Goal: Information Seeking & Learning: Learn about a topic

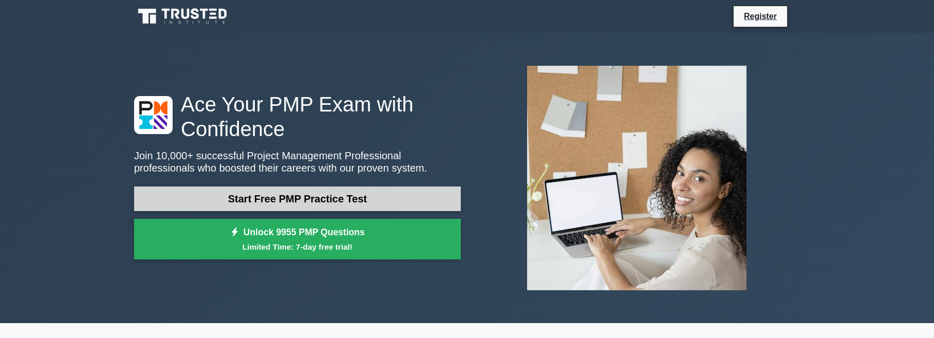
click at [303, 192] on link "Start Free PMP Practice Test" at bounding box center [297, 198] width 327 height 25
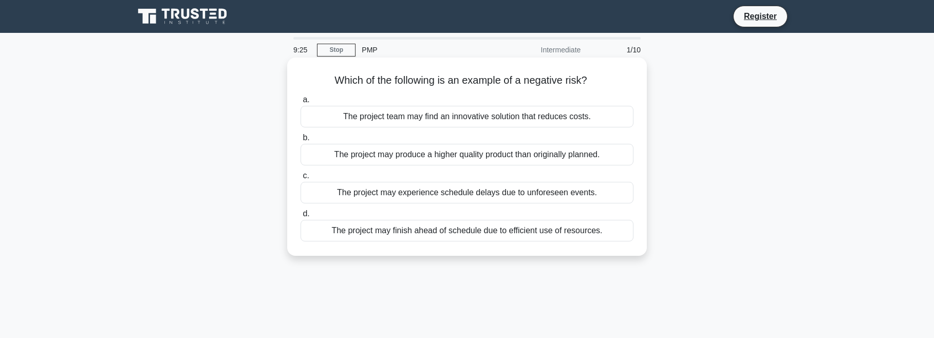
click at [425, 191] on div "The project may experience schedule delays due to unforeseen events." at bounding box center [467, 193] width 333 height 22
click at [301, 179] on input "c. The project may experience schedule delays due to unforeseen events." at bounding box center [301, 176] width 0 height 7
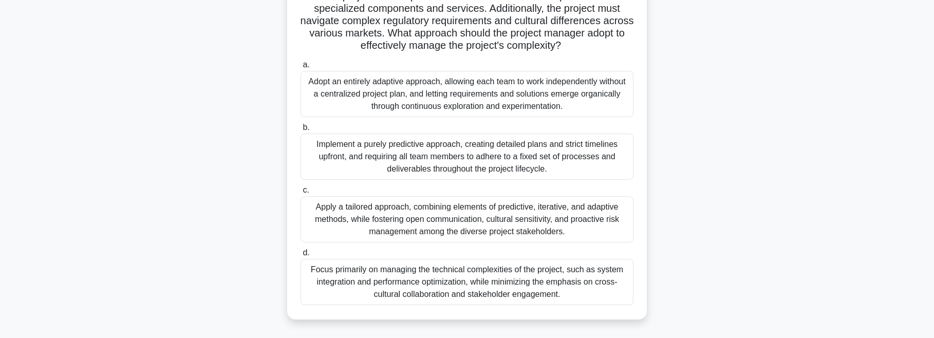
scroll to position [143, 0]
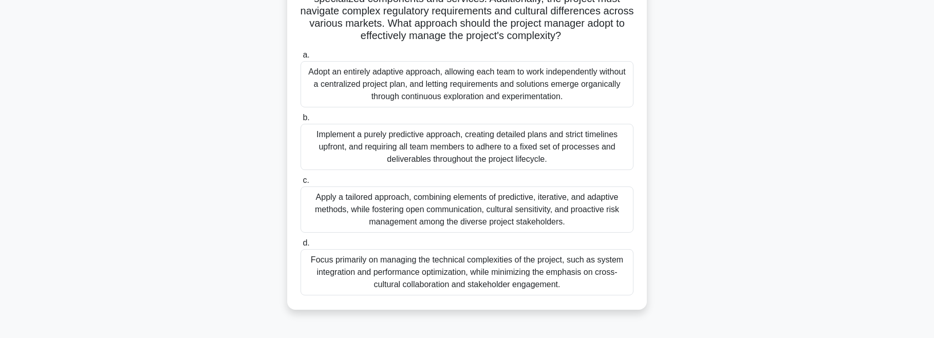
click at [368, 206] on div "Apply a tailored approach, combining elements of predictive, iterative, and ada…" at bounding box center [467, 209] width 333 height 46
click at [301, 184] on input "c. Apply a tailored approach, combining elements of predictive, iterative, and …" at bounding box center [301, 180] width 0 height 7
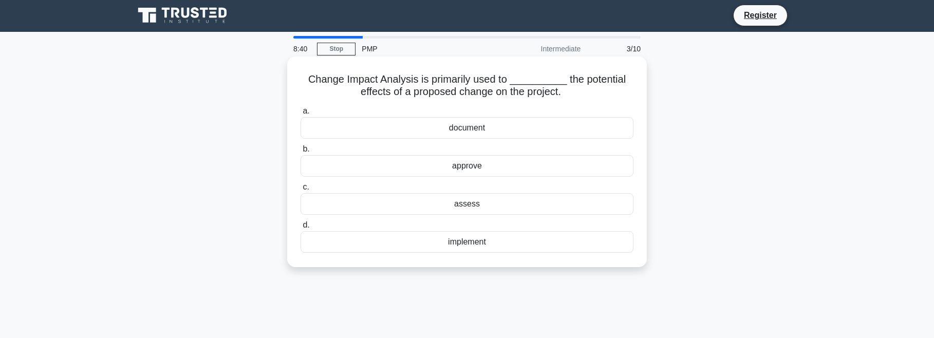
scroll to position [0, 0]
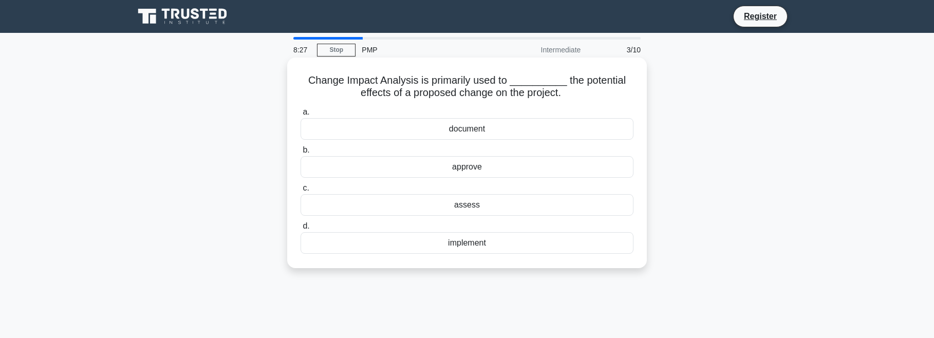
click at [463, 203] on div "assess" at bounding box center [467, 205] width 333 height 22
click at [301, 192] on input "c. assess" at bounding box center [301, 188] width 0 height 7
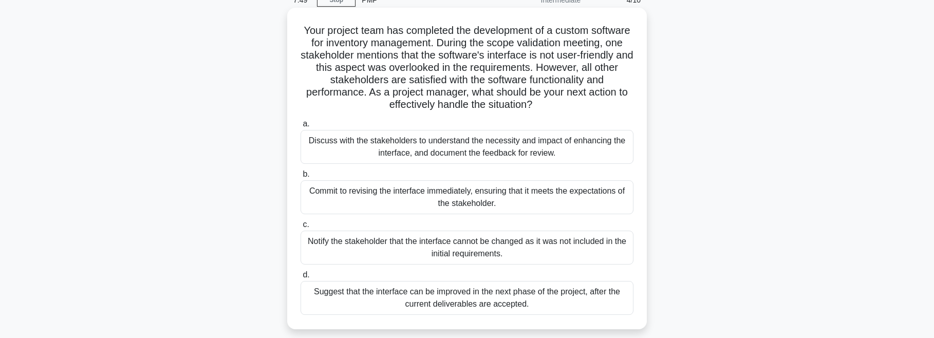
scroll to position [49, 0]
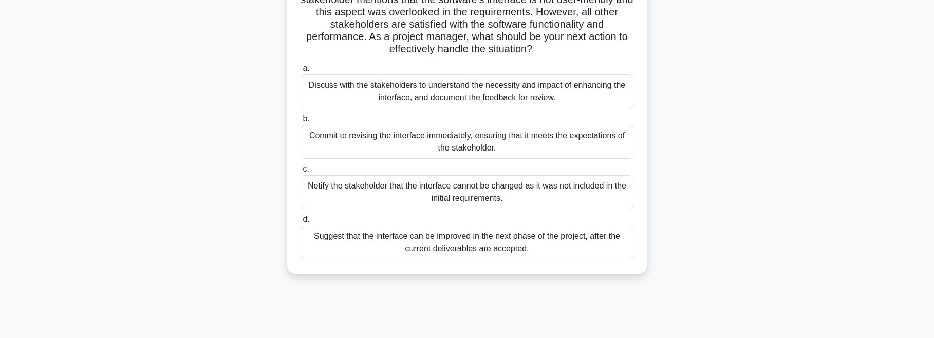
click at [473, 248] on div "Suggest that the interface can be improved in the next phase of the project, af…" at bounding box center [467, 243] width 333 height 34
click at [301, 223] on input "d. Suggest that the interface can be improved in the next phase of the project,…" at bounding box center [301, 219] width 0 height 7
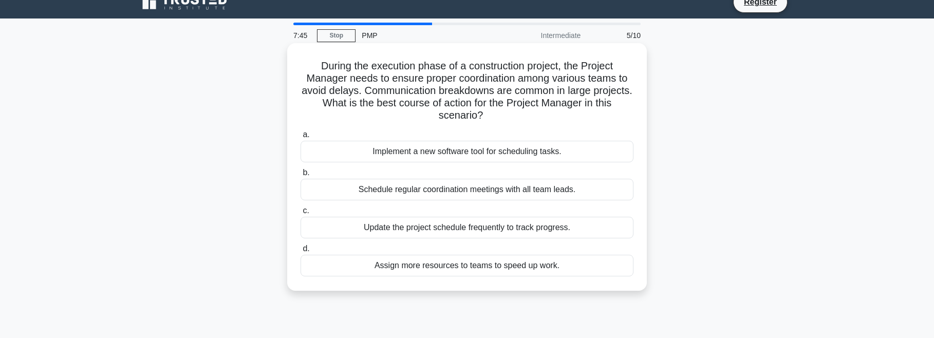
scroll to position [0, 0]
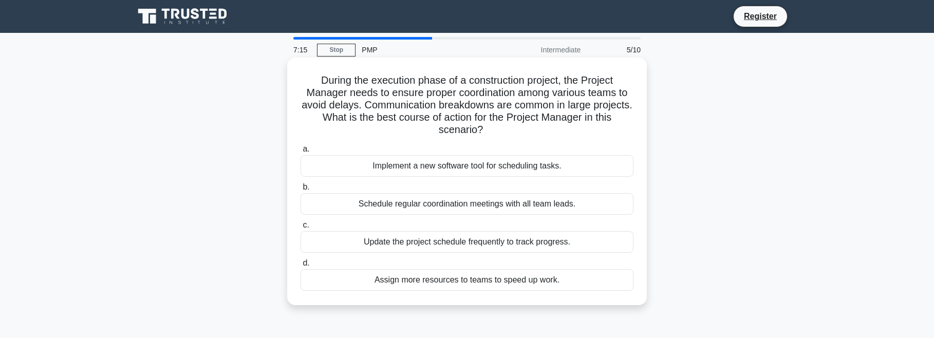
click at [420, 212] on div "Schedule regular coordination meetings with all team leads." at bounding box center [467, 204] width 333 height 22
click at [301, 191] on input "b. Schedule regular coordination meetings with all team leads." at bounding box center [301, 187] width 0 height 7
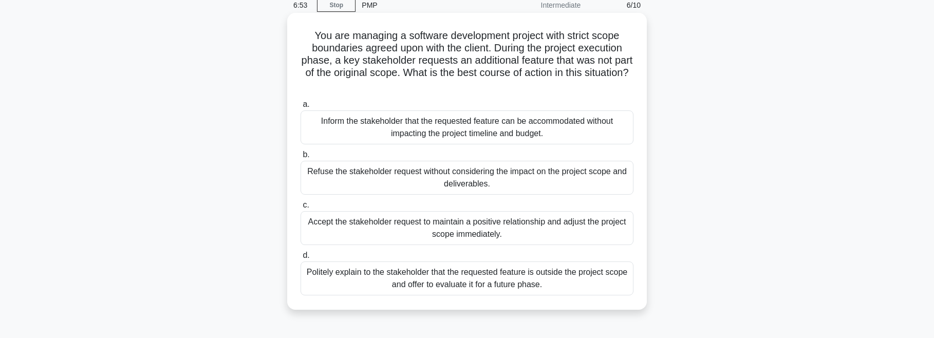
scroll to position [47, 0]
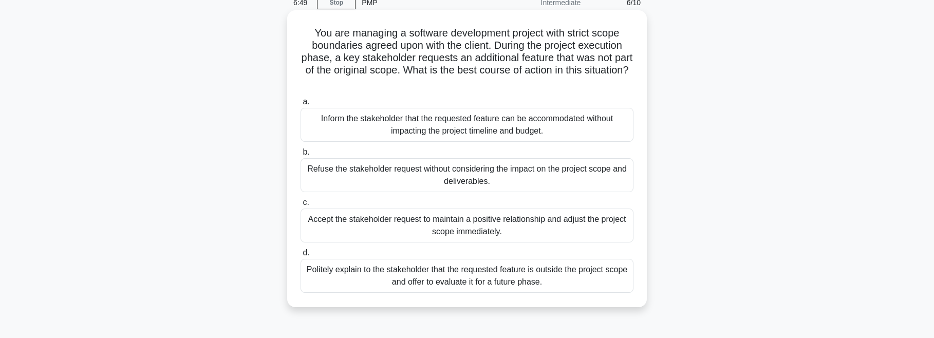
click at [433, 275] on div "Politely explain to the stakeholder that the requested feature is outside the p…" at bounding box center [467, 276] width 333 height 34
click at [301, 256] on input "d. Politely explain to the stakeholder that the requested feature is outside th…" at bounding box center [301, 253] width 0 height 7
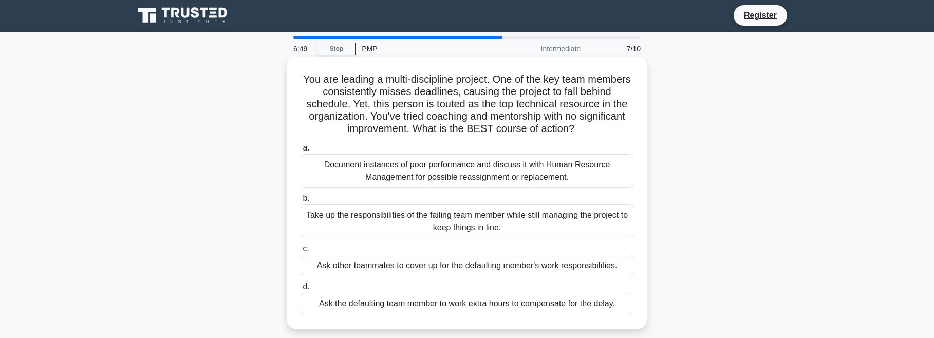
scroll to position [0, 0]
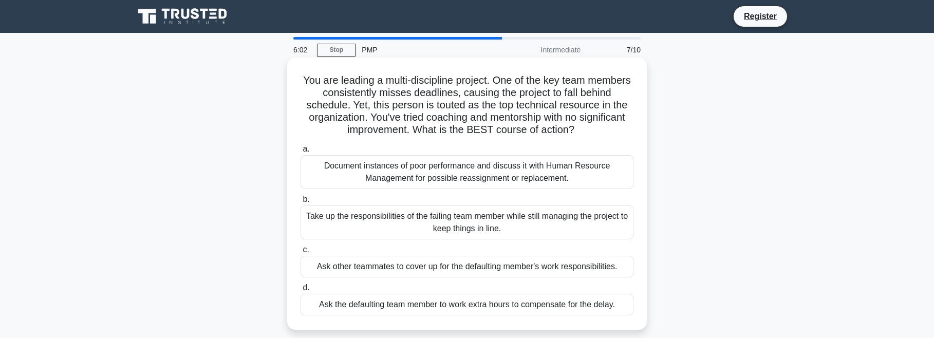
click at [462, 307] on div "Ask the defaulting team member to work extra hours to compensate for the delay." at bounding box center [467, 305] width 333 height 22
click at [301, 291] on input "d. Ask the defaulting team member to work extra hours to compensate for the del…" at bounding box center [301, 288] width 0 height 7
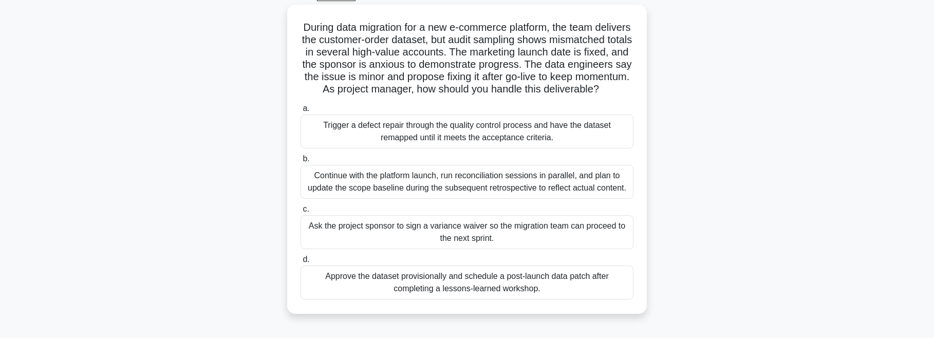
scroll to position [58, 0]
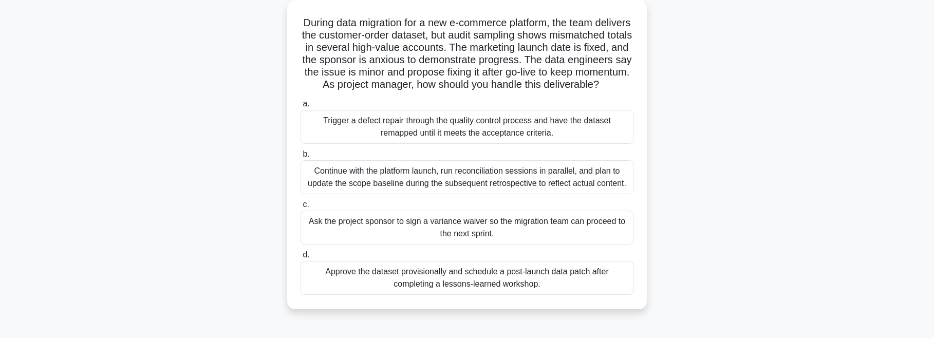
click at [420, 178] on div "Continue with the platform launch, run reconciliation sessions in parallel, and…" at bounding box center [467, 177] width 333 height 34
click at [301, 158] on input "b. Continue with the platform launch, run reconciliation sessions in parallel, …" at bounding box center [301, 154] width 0 height 7
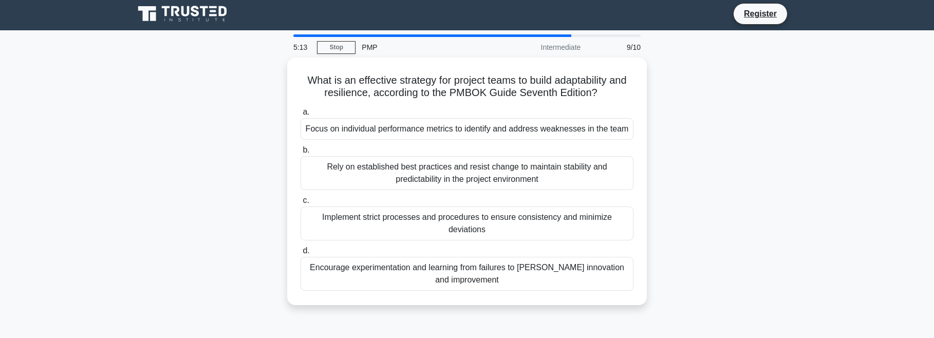
scroll to position [0, 0]
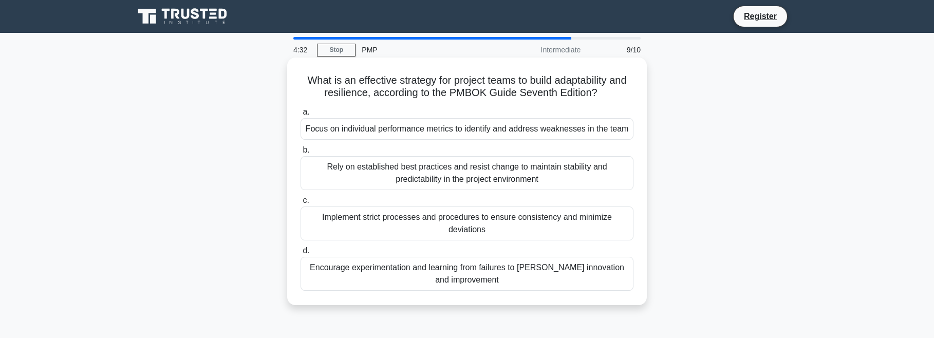
click at [457, 272] on div "Encourage experimentation and learning from failures to foster innovation and i…" at bounding box center [467, 274] width 333 height 34
click at [301, 254] on input "d. Encourage experimentation and learning from failures to foster innovation an…" at bounding box center [301, 251] width 0 height 7
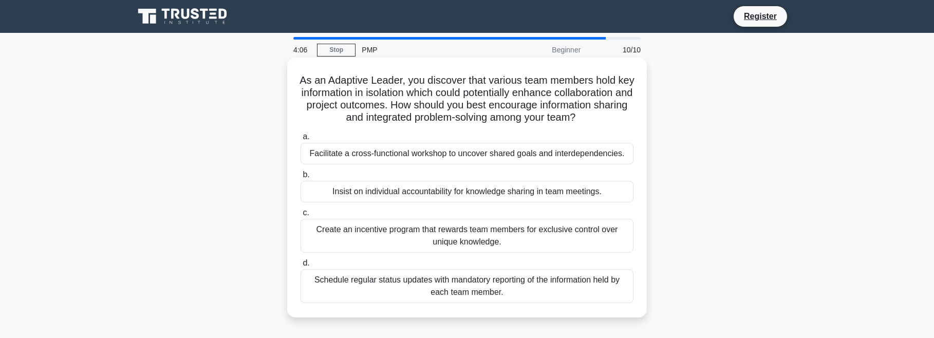
click at [476, 146] on div "Facilitate a cross-functional workshop to uncover shared goals and interdepende…" at bounding box center [467, 154] width 333 height 22
click at [301, 140] on input "a. Facilitate a cross-functional workshop to uncover shared goals and interdepe…" at bounding box center [301, 137] width 0 height 7
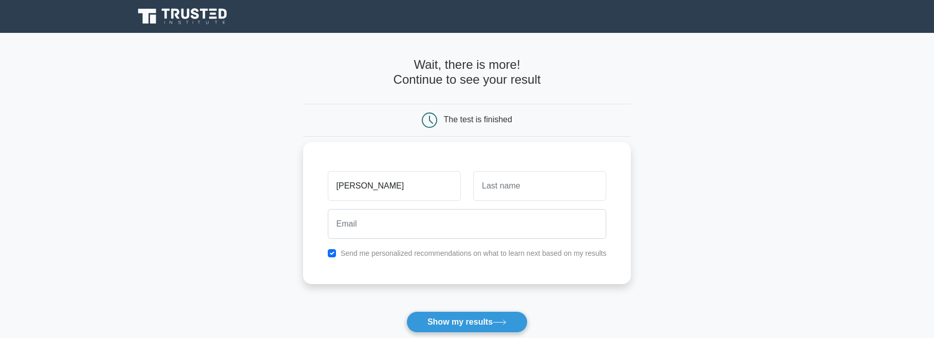
type input "[PERSON_NAME]"
type input "Kav"
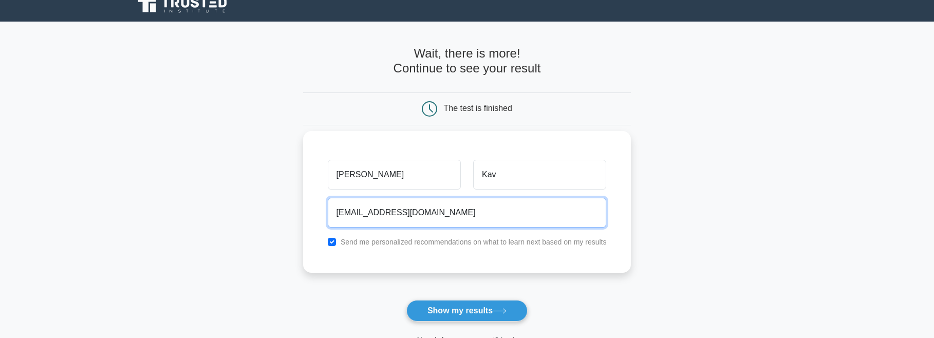
scroll to position [26, 0]
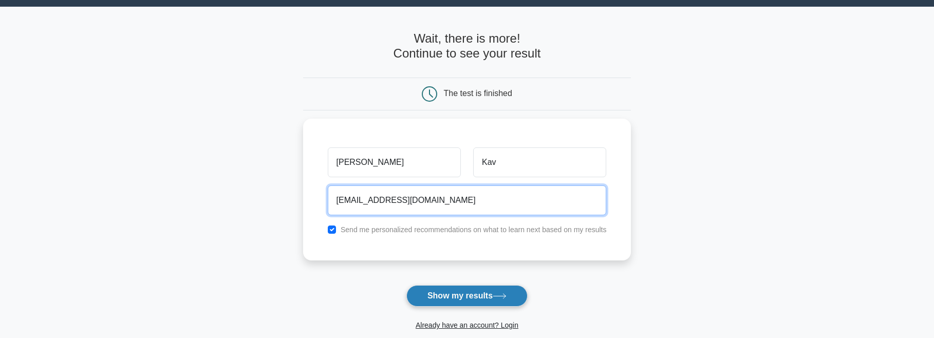
type input "diannek@gene.com"
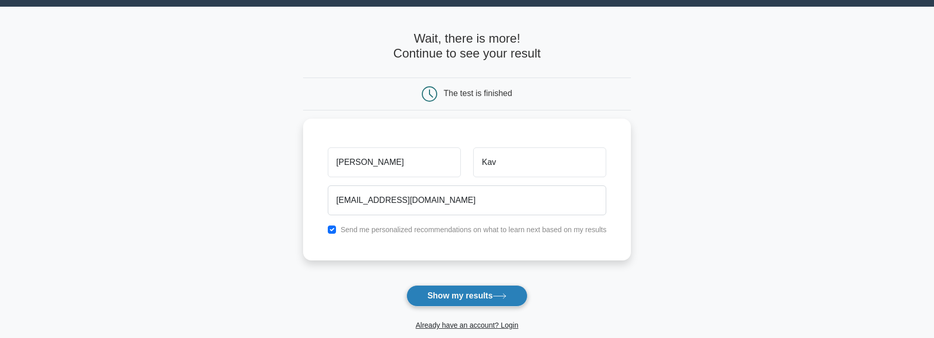
click at [452, 295] on button "Show my results" at bounding box center [466, 296] width 121 height 22
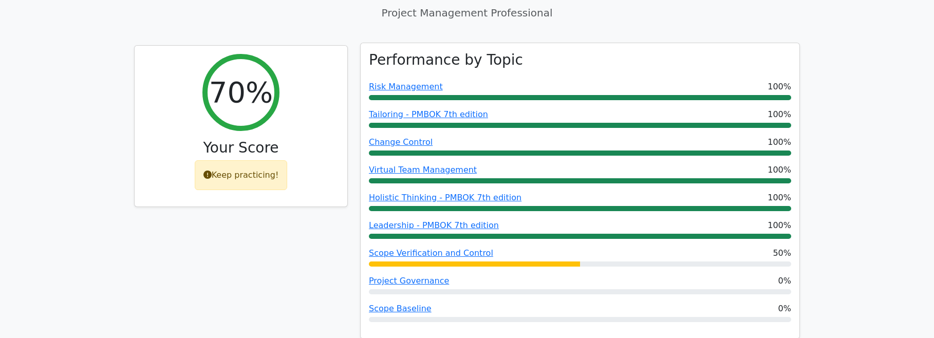
scroll to position [387, 0]
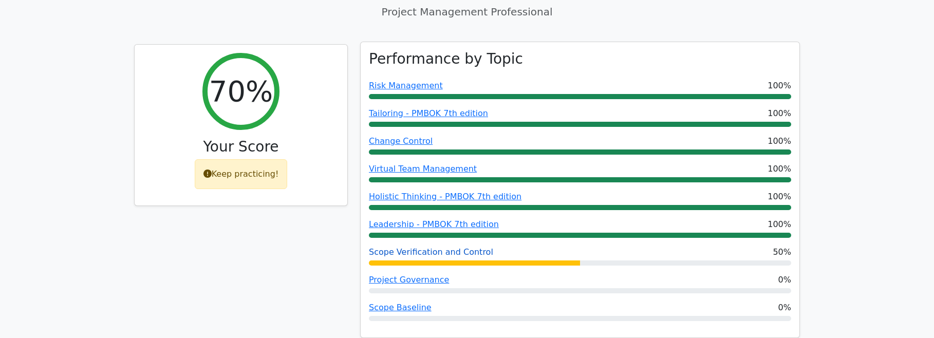
click at [405, 247] on link "Scope Verification and Control" at bounding box center [431, 252] width 124 height 10
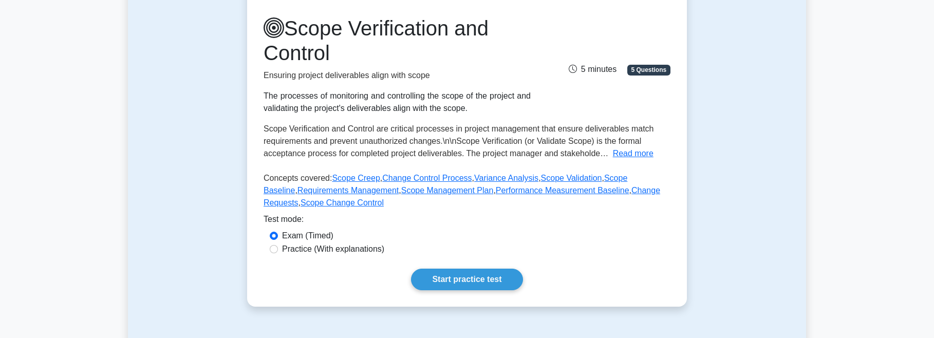
scroll to position [129, 0]
click at [465, 277] on link "Start practice test" at bounding box center [466, 280] width 111 height 22
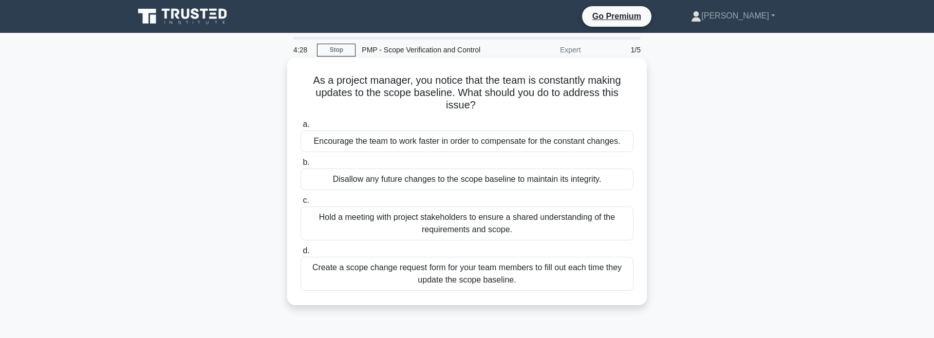
click at [447, 214] on div "Hold a meeting with project stakeholders to ensure a shared understanding of th…" at bounding box center [467, 223] width 333 height 34
click at [301, 204] on input "c. Hold a meeting with project stakeholders to ensure a shared understanding of…" at bounding box center [301, 200] width 0 height 7
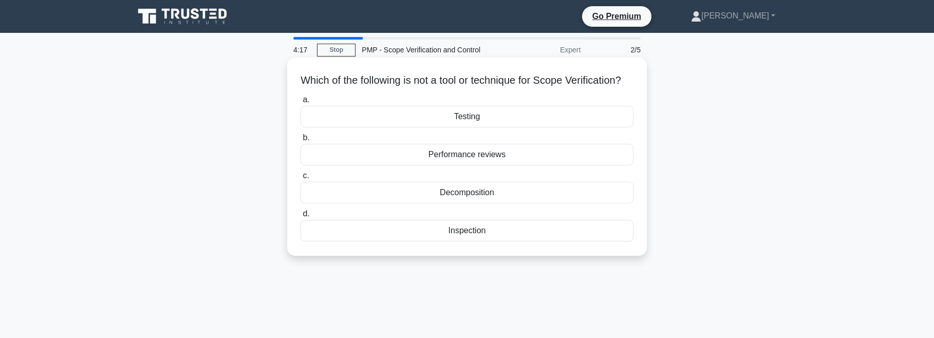
click at [472, 165] on div "Performance reviews" at bounding box center [467, 155] width 333 height 22
click at [301, 141] on input "b. Performance reviews" at bounding box center [301, 138] width 0 height 7
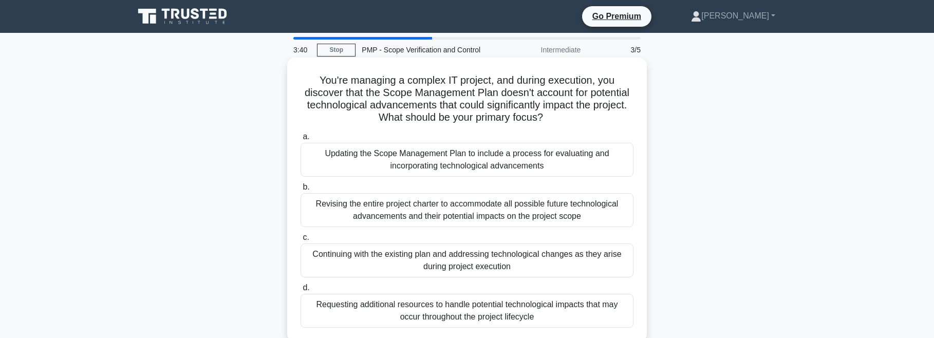
click at [434, 161] on div "Updating the Scope Management Plan to include a process for evaluating and inco…" at bounding box center [467, 160] width 333 height 34
click at [301, 140] on input "a. Updating the Scope Management Plan to include a process for evaluating and i…" at bounding box center [301, 137] width 0 height 7
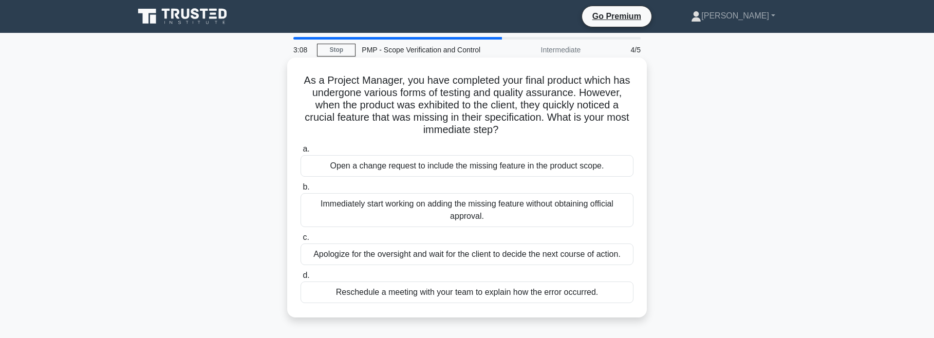
click at [434, 171] on div "Open a change request to include the missing feature in the product scope." at bounding box center [467, 166] width 333 height 22
click at [301, 153] on input "a. Open a change request to include the missing feature in the product scope." at bounding box center [301, 149] width 0 height 7
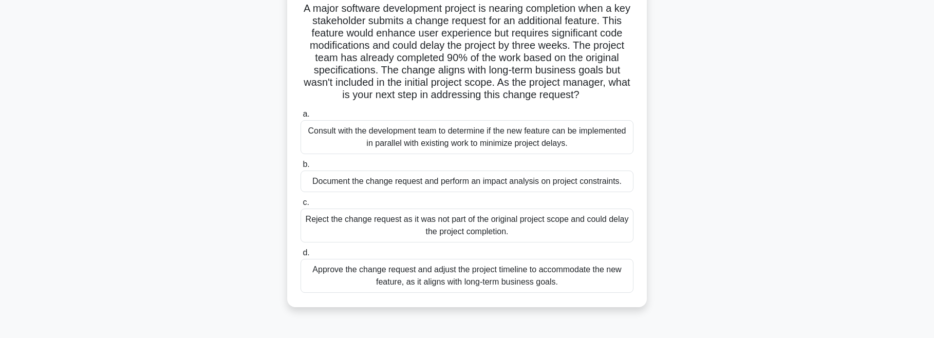
scroll to position [75, 0]
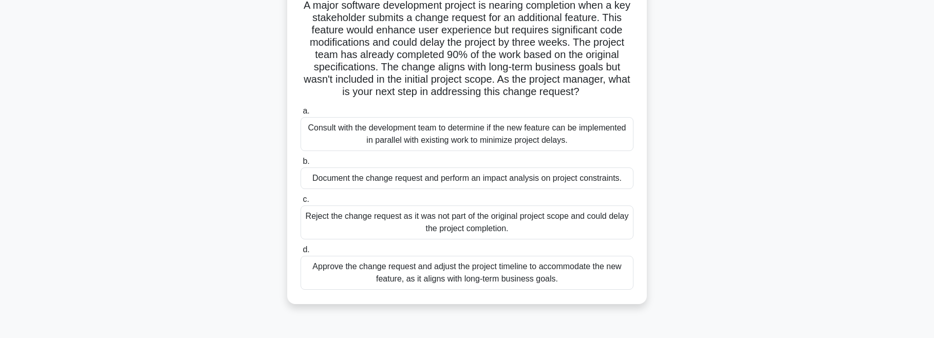
click at [382, 179] on div "Document the change request and perform an impact analysis on project constrain…" at bounding box center [467, 178] width 333 height 22
click at [301, 165] on input "b. Document the change request and perform an impact analysis on project constr…" at bounding box center [301, 161] width 0 height 7
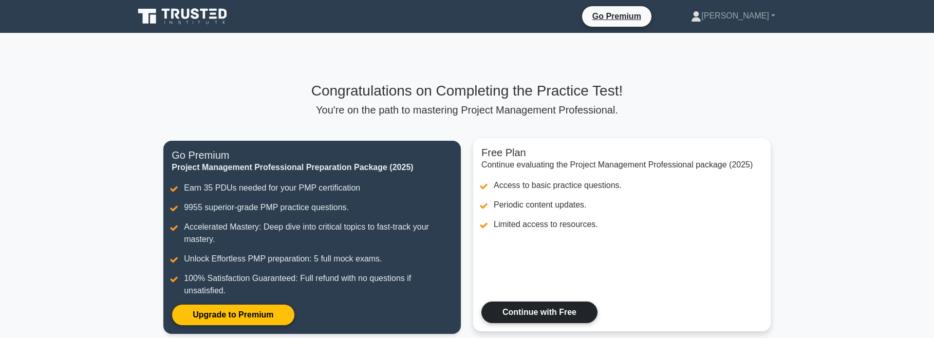
click at [597, 302] on link "Continue with Free" at bounding box center [539, 313] width 116 height 22
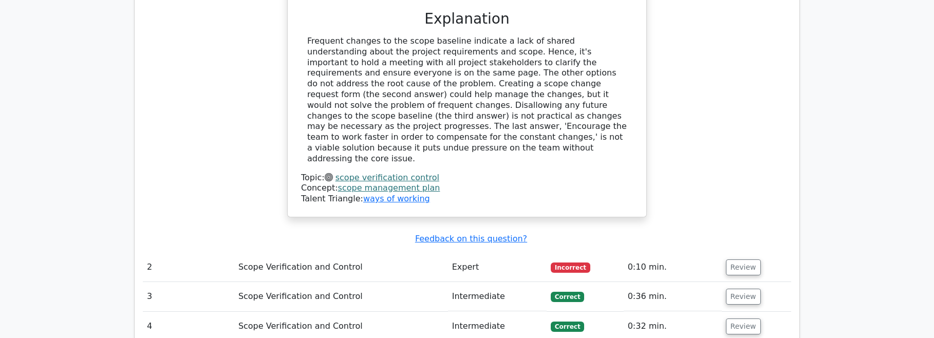
scroll to position [1112, 0]
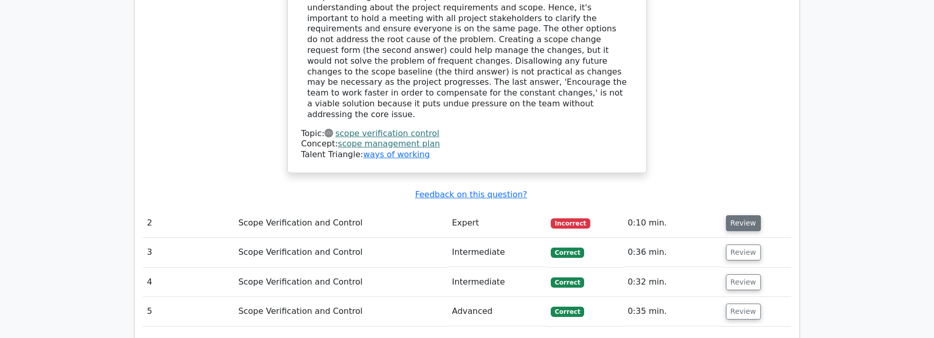
click at [736, 215] on button "Review" at bounding box center [743, 223] width 35 height 16
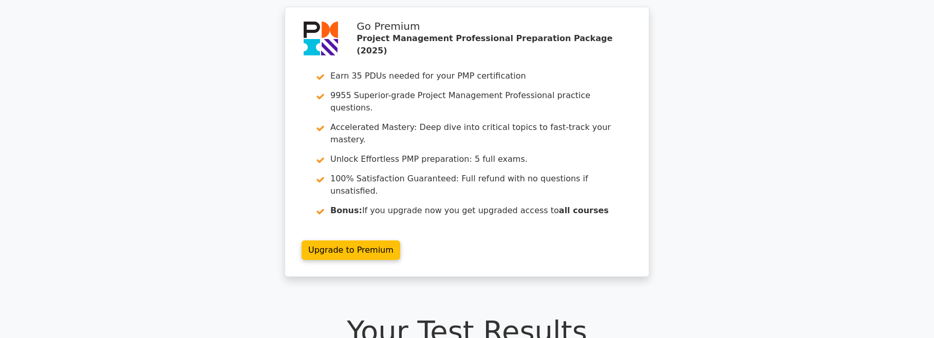
scroll to position [0, 0]
